Goal: Transaction & Acquisition: Register for event/course

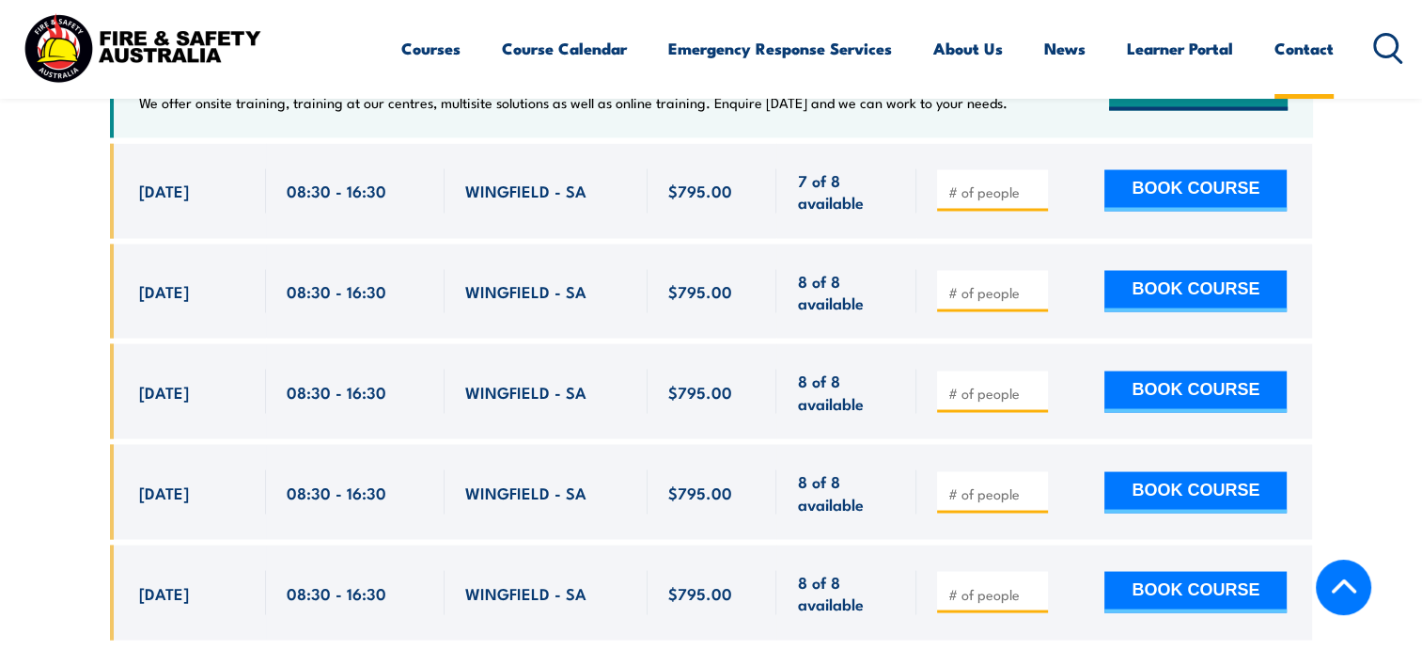
drag, startPoint x: 1297, startPoint y: 45, endPoint x: 1278, endPoint y: 64, distance: 27.3
click at [1297, 45] on link "Contact" at bounding box center [1304, 49] width 59 height 50
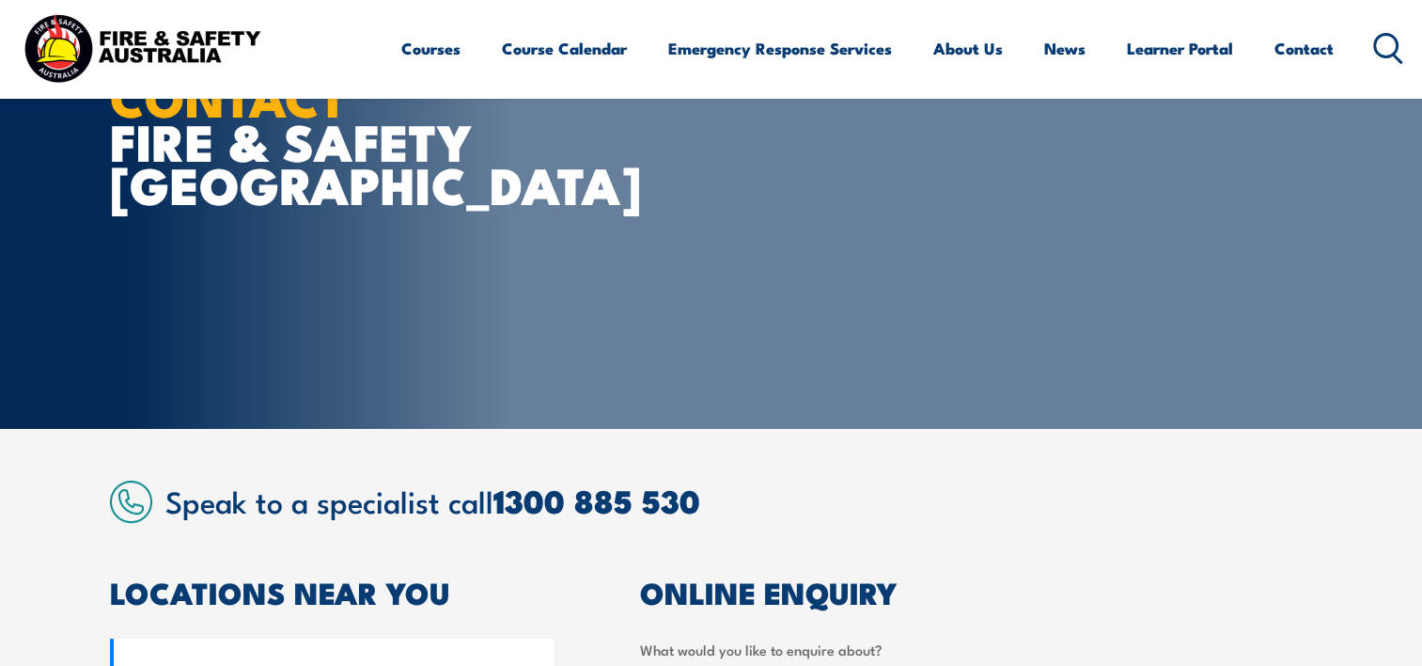
scroll to position [188, 0]
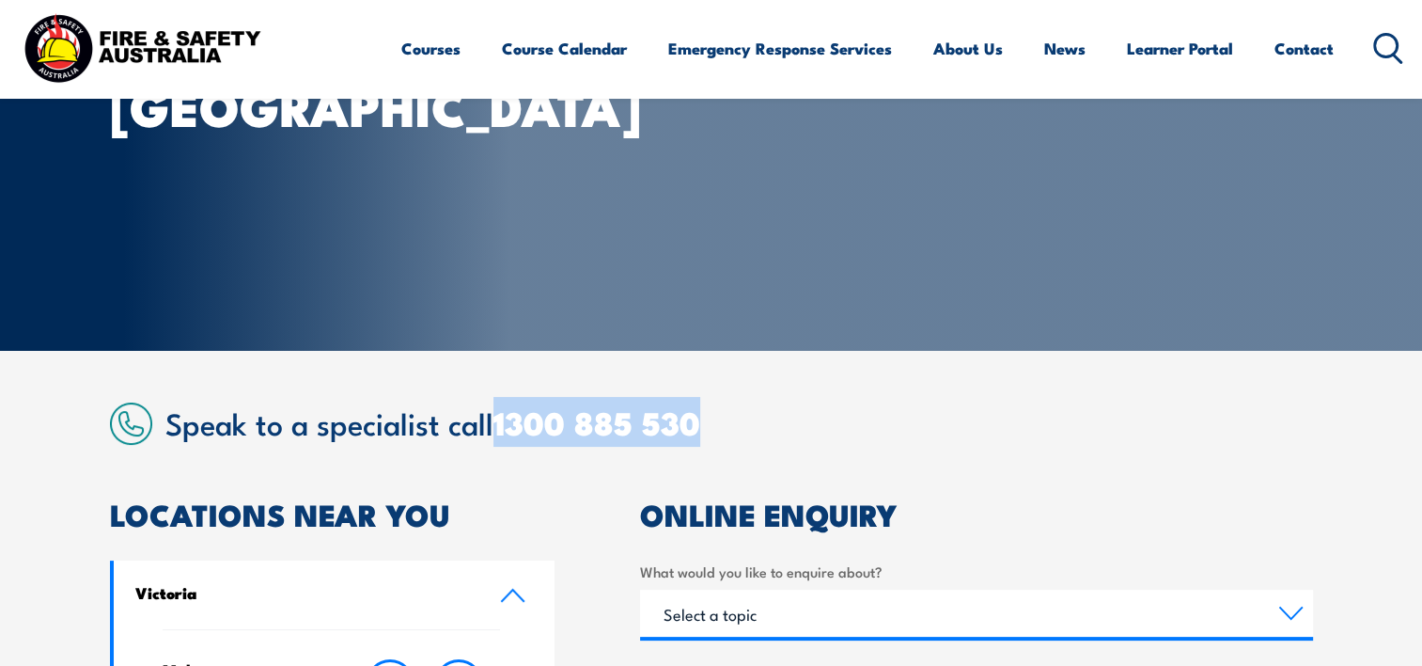
drag, startPoint x: 706, startPoint y: 430, endPoint x: 503, endPoint y: 447, distance: 203.8
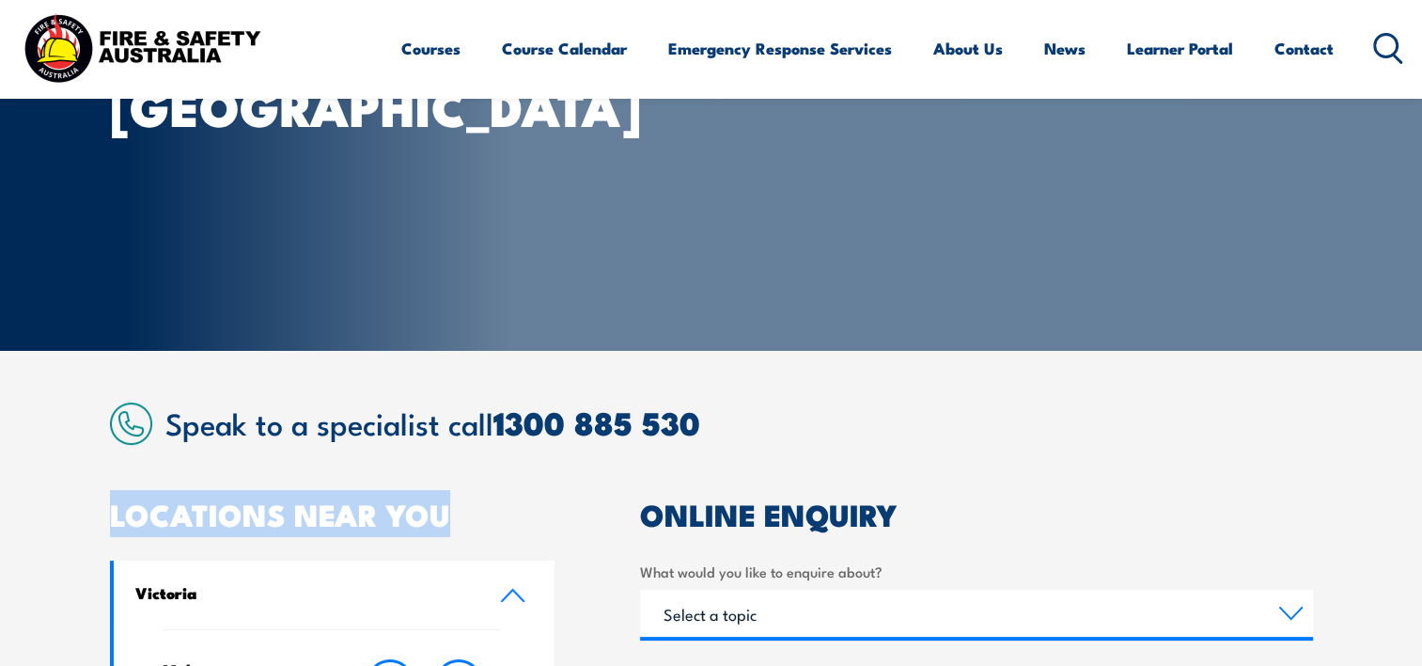
copy article "LOCATIONS NEAR YOU"
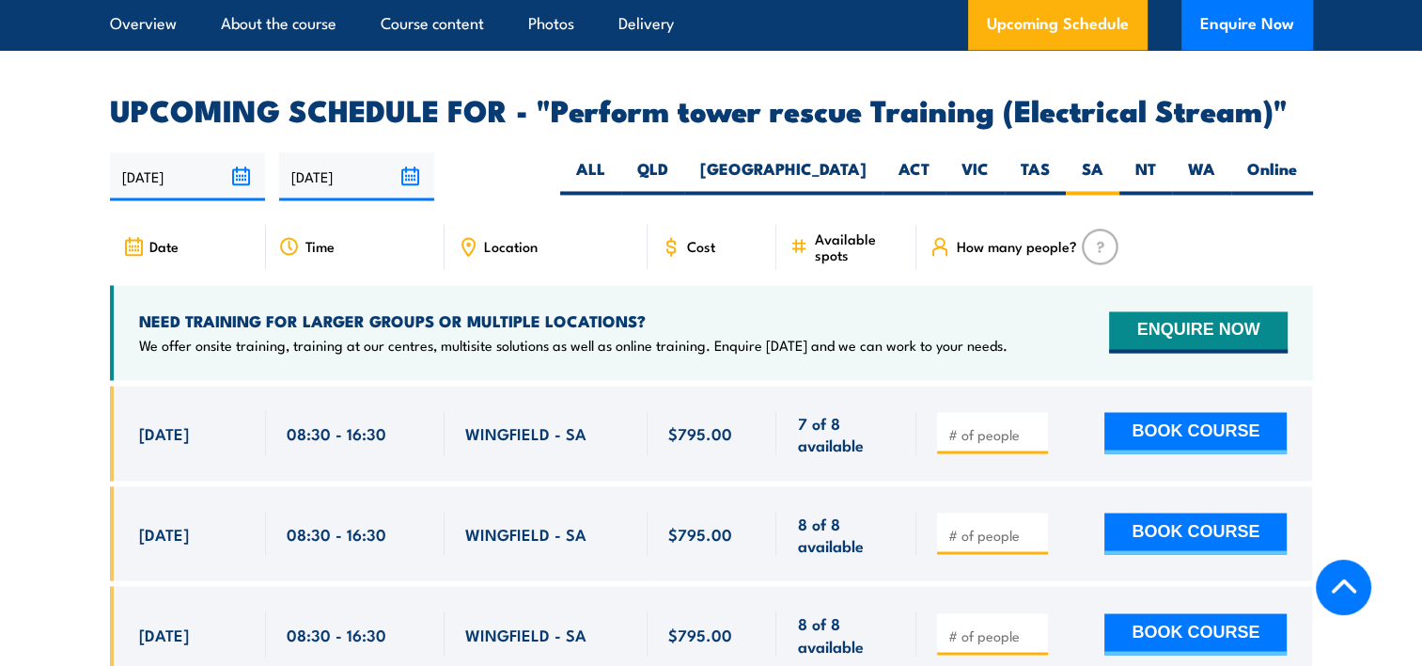
scroll to position [3129, 0]
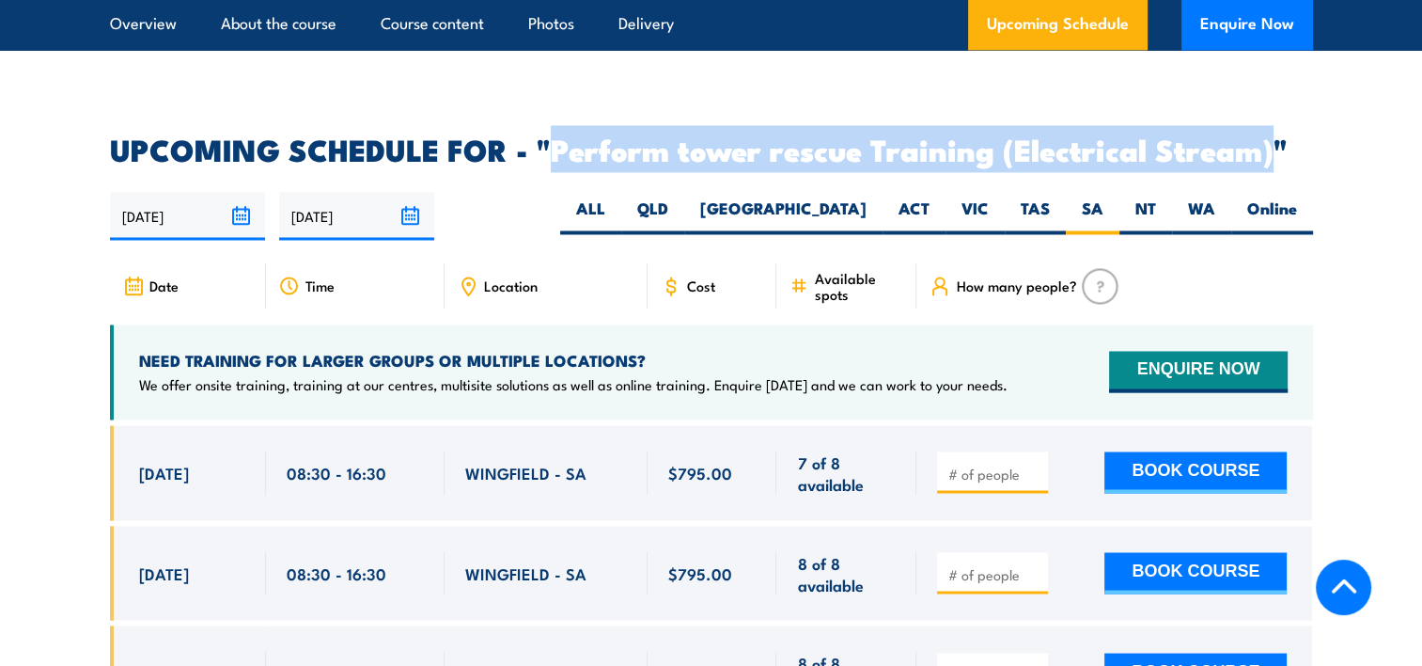
drag, startPoint x: 556, startPoint y: 164, endPoint x: 1271, endPoint y: 168, distance: 715.4
click at [1271, 162] on h2 "UPCOMING SCHEDULE FOR - "Perform tower rescue Training (Electrical Stream)"" at bounding box center [711, 148] width 1203 height 26
copy h2 "Perform tower rescue Training (Electrical Stream)"
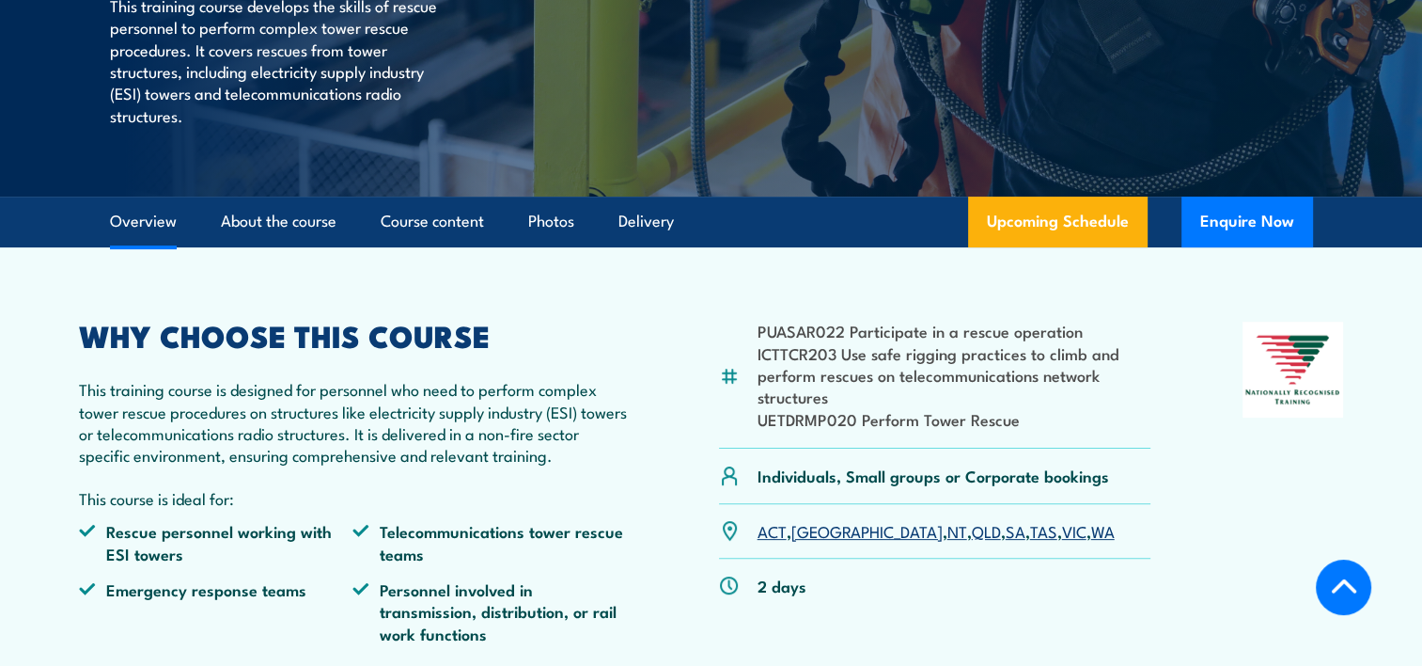
scroll to position [497, 0]
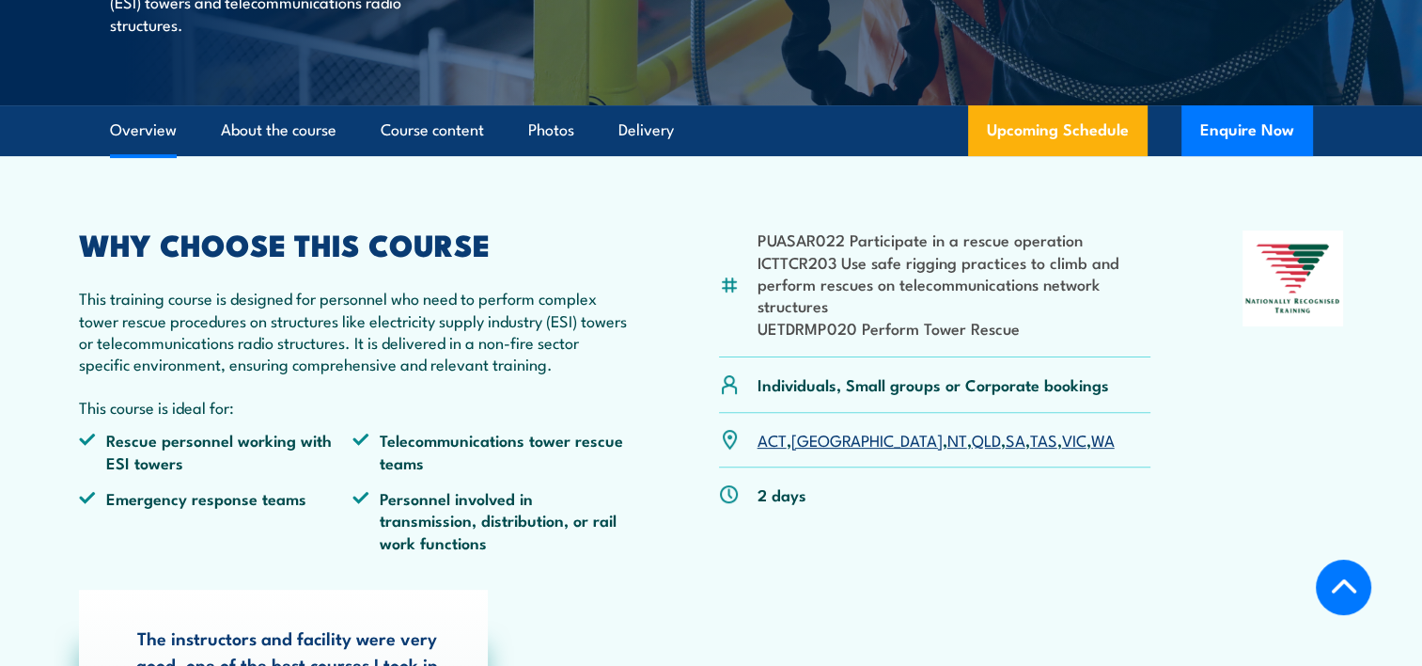
click at [1006, 450] on link "SA" at bounding box center [1016, 439] width 20 height 23
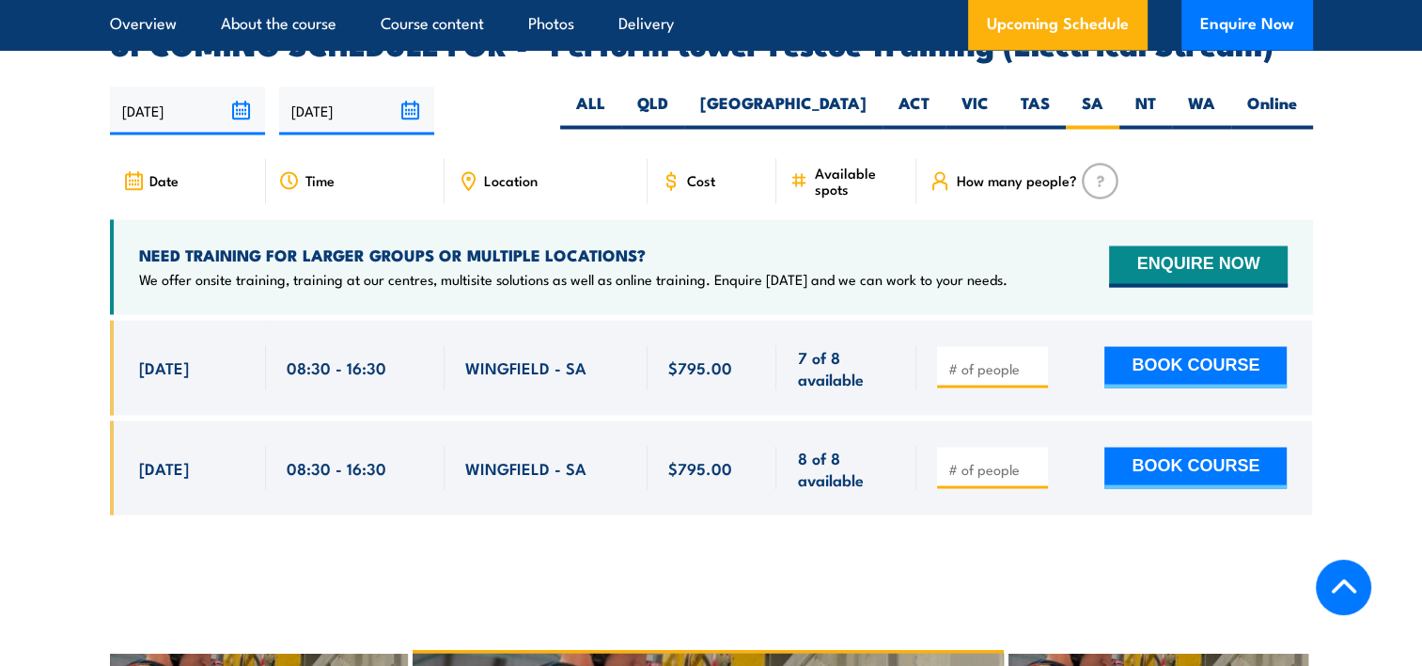
scroll to position [3280, 0]
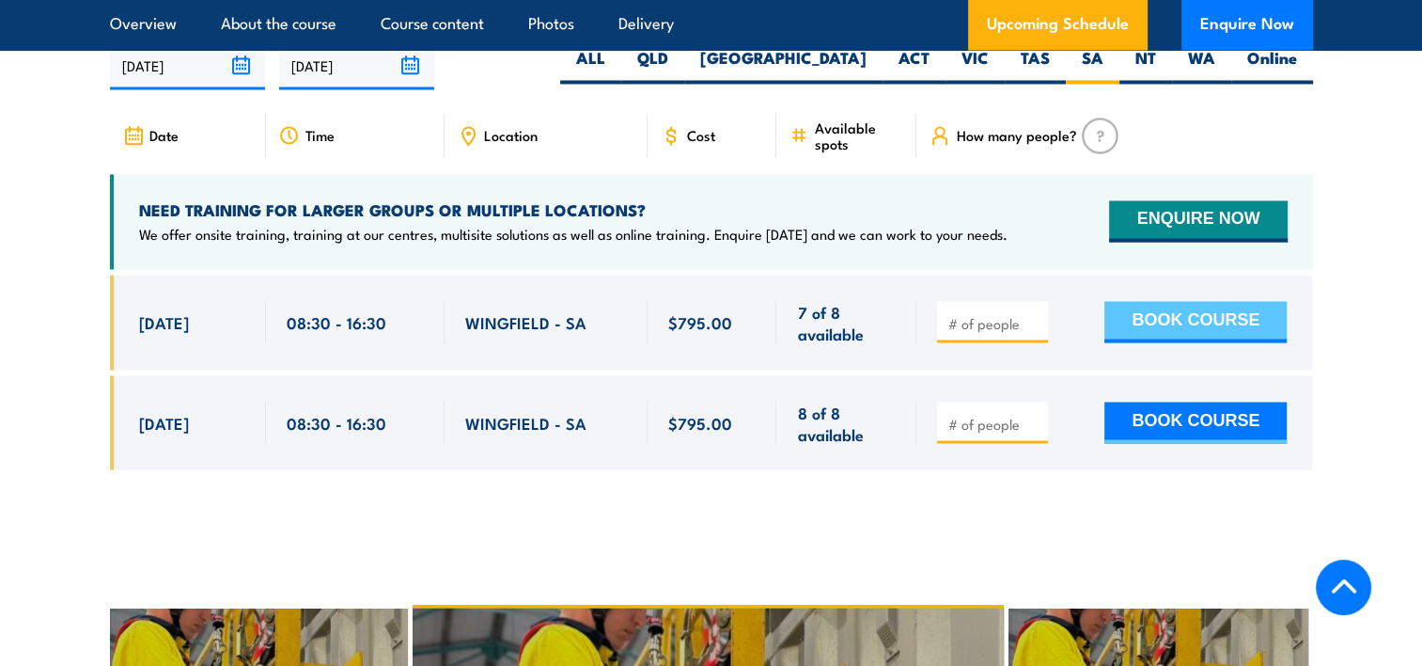
click at [1154, 338] on button "BOOK COURSE" at bounding box center [1196, 321] width 182 height 41
click at [1036, 332] on input "1" at bounding box center [995, 322] width 94 height 19
click at [1034, 332] on input "1" at bounding box center [995, 322] width 94 height 19
click at [1036, 332] on input "2" at bounding box center [995, 322] width 94 height 19
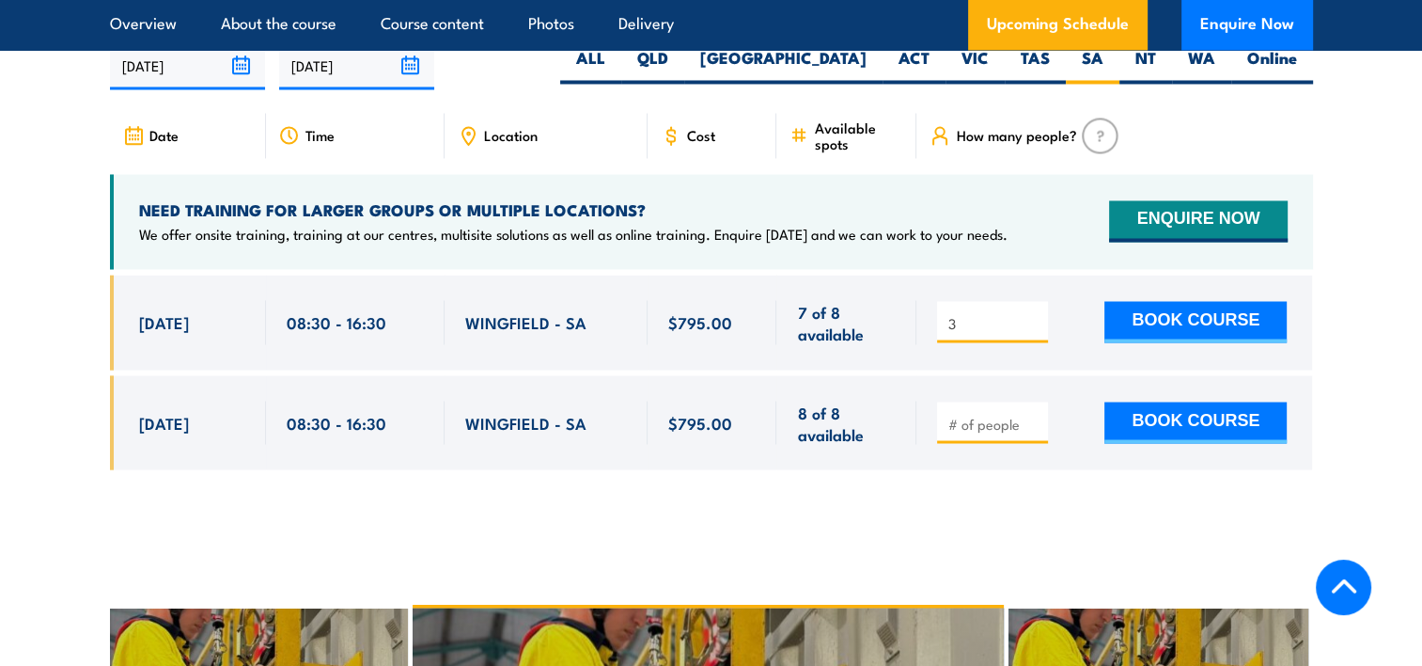
click at [1036, 332] on input "3" at bounding box center [995, 322] width 94 height 19
drag, startPoint x: 1034, startPoint y: 342, endPoint x: 1057, endPoint y: 347, distance: 23.0
type input "2"
click at [1035, 332] on input "2" at bounding box center [995, 322] width 94 height 19
click at [1139, 336] on button "BOOK COURSE" at bounding box center [1196, 321] width 182 height 41
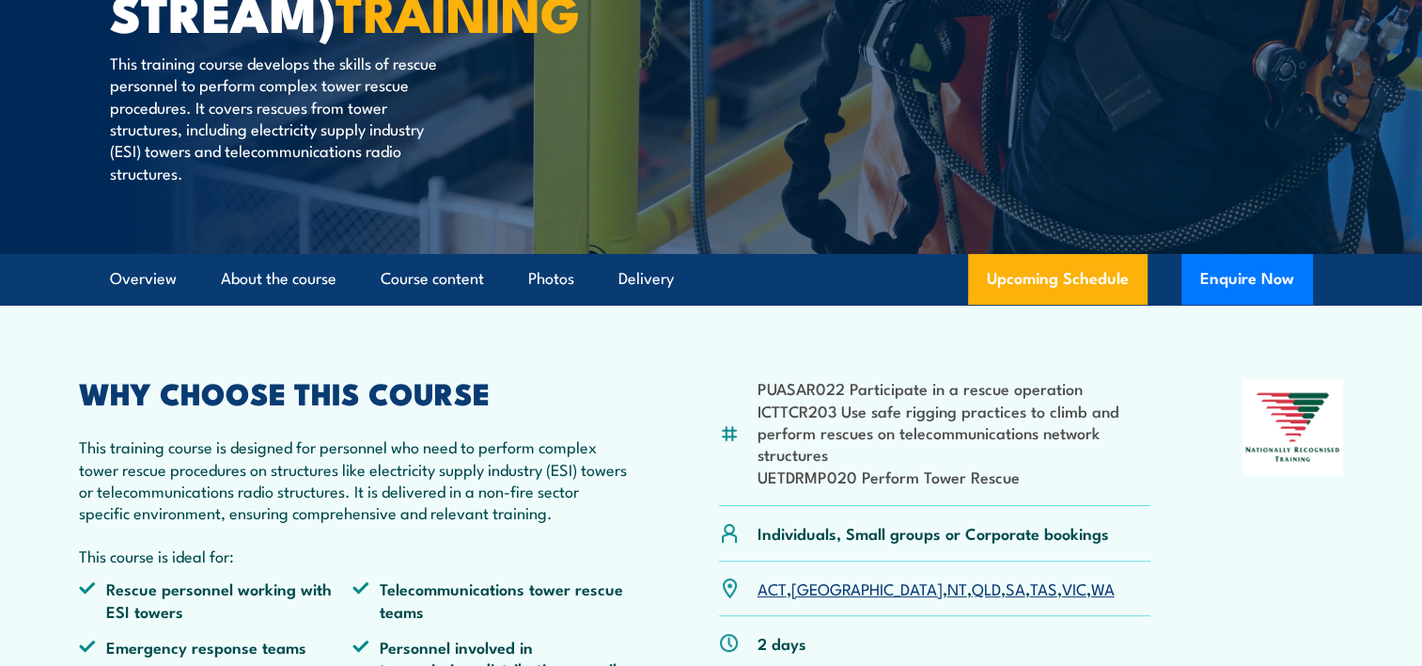
scroll to position [282, 0]
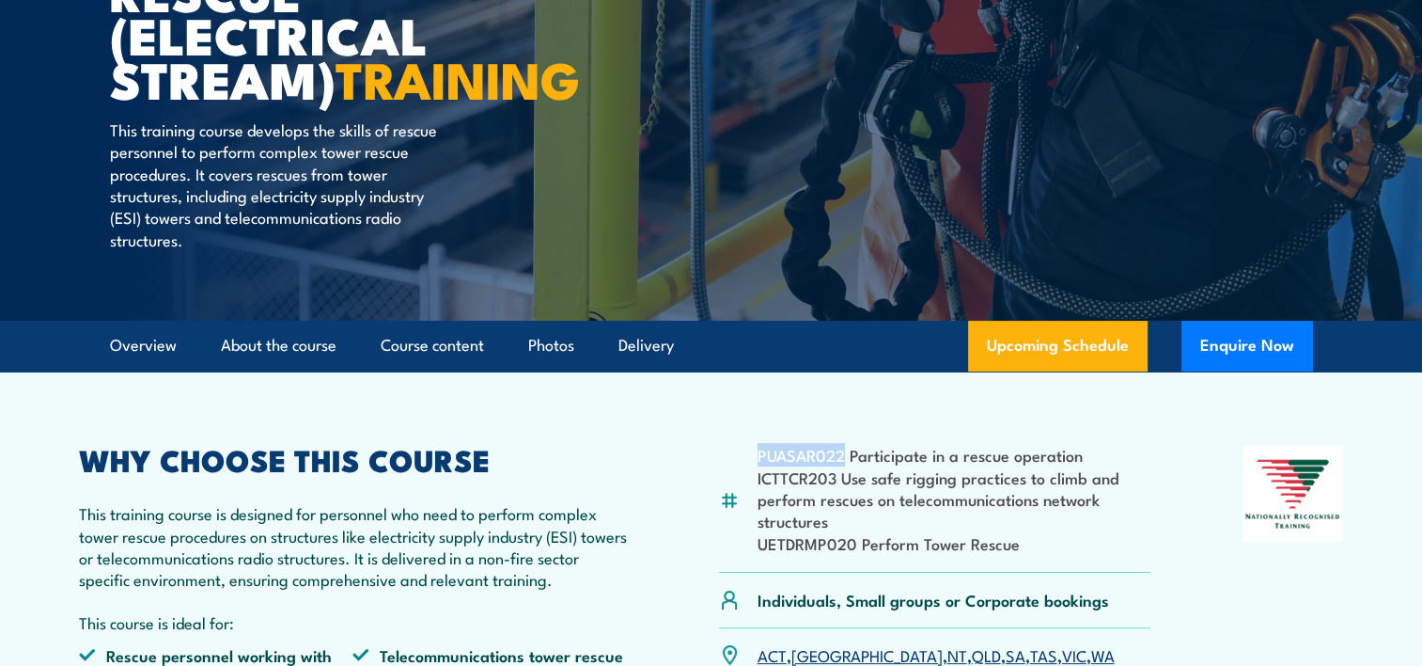
drag, startPoint x: 759, startPoint y: 500, endPoint x: 841, endPoint y: 505, distance: 82.9
click at [841, 465] on li "PUASAR022 Participate in a rescue operation" at bounding box center [955, 455] width 394 height 22
copy li "PUASAR022"
click at [748, 573] on div "PUASAR022 Participate in a rescue operation ICTTCR203 Use safe rigging practice…" at bounding box center [935, 509] width 432 height 127
drag, startPoint x: 759, startPoint y: 586, endPoint x: 853, endPoint y: 585, distance: 94.0
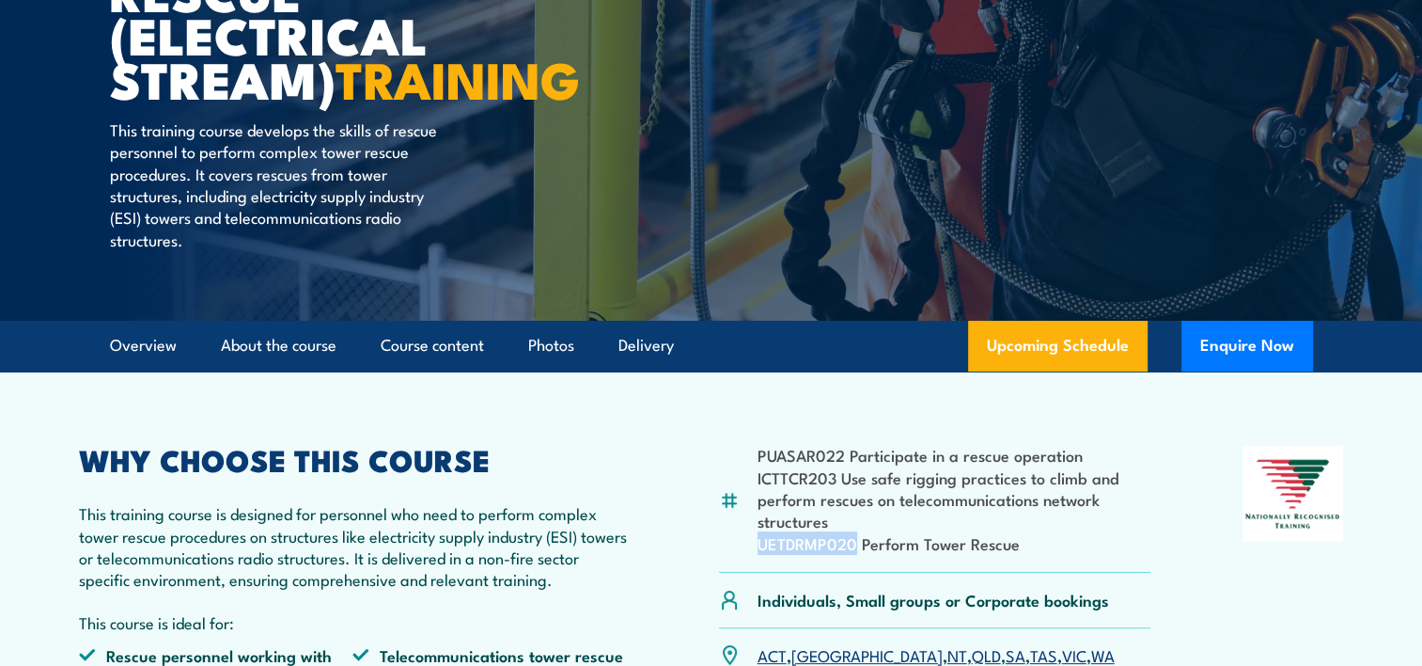
click at [853, 554] on li "UETDRMP020 Perform Tower Rescue" at bounding box center [955, 543] width 394 height 22
copy li "UETDRMP020"
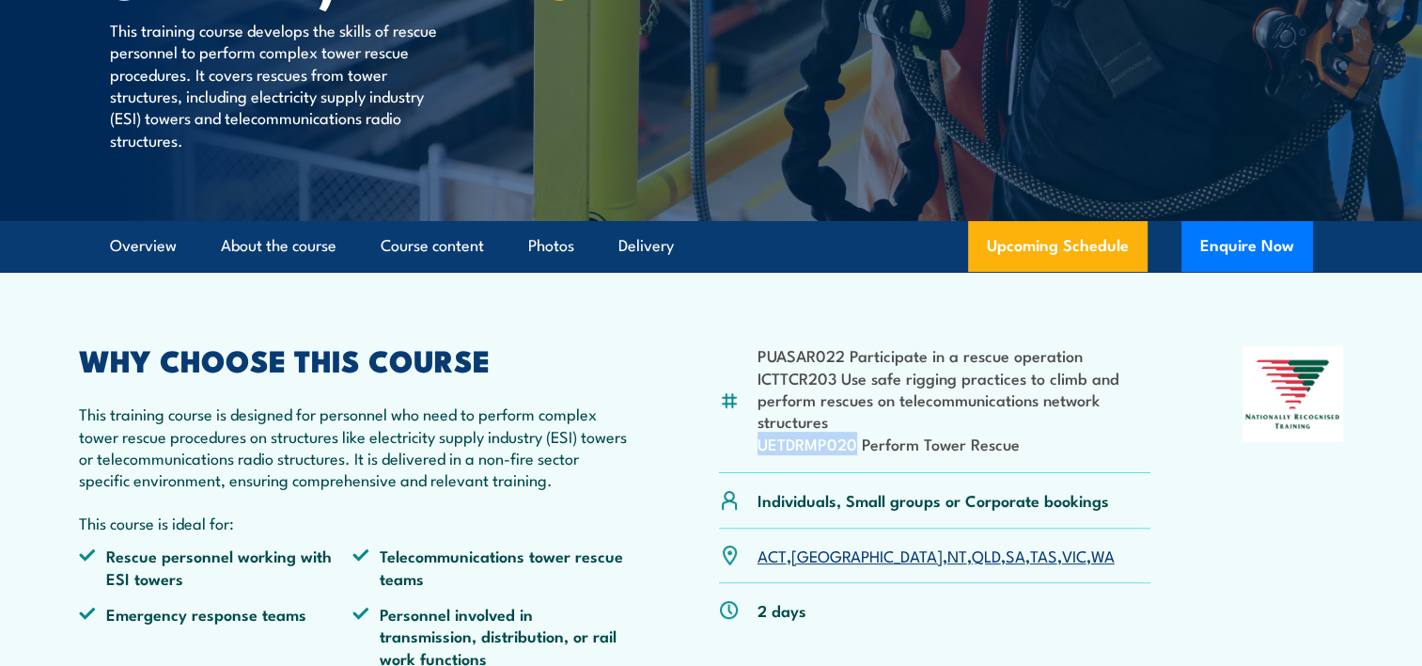
scroll to position [188, 0]
